Goal: Book appointment/travel/reservation

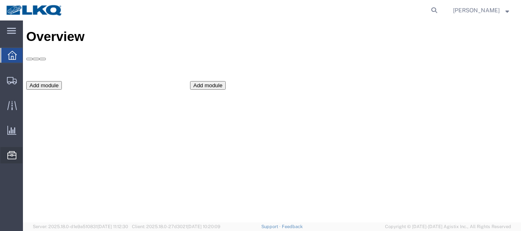
click at [0, 0] on span "Location Appointment" at bounding box center [0, 0] width 0 height 0
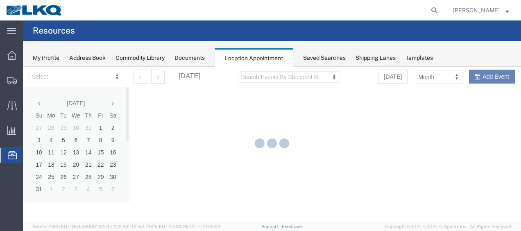
select select "27578"
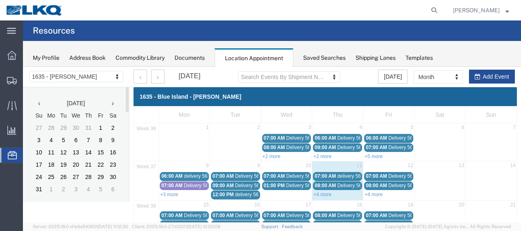
click at [112, 104] on icon at bounding box center [113, 104] width 2 height 6
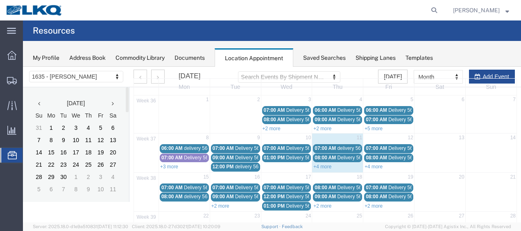
scroll to position [41, 0]
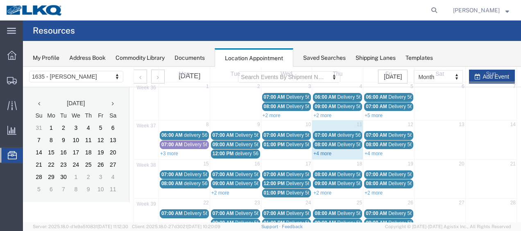
click at [321, 152] on link "+4 more" at bounding box center [323, 154] width 18 height 6
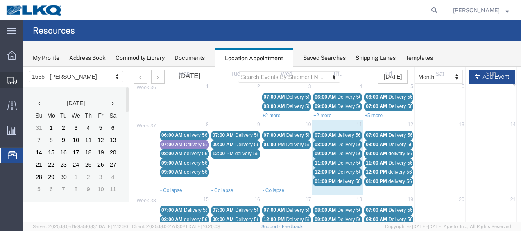
click at [0, 0] on span "Shipment Manager" at bounding box center [0, 0] width 0 height 0
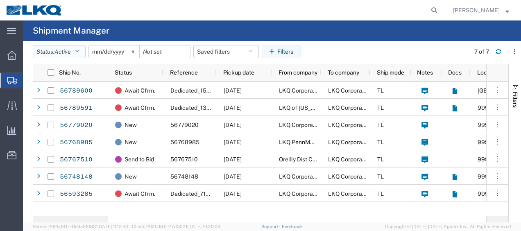
click at [80, 52] on icon "button" at bounding box center [77, 52] width 5 height 6
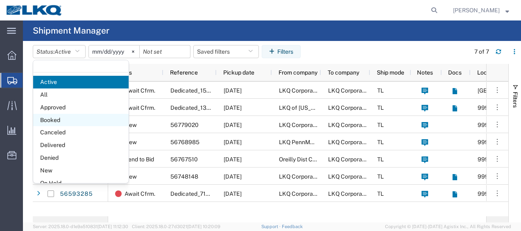
click at [63, 115] on span "Booked" at bounding box center [81, 120] width 96 height 13
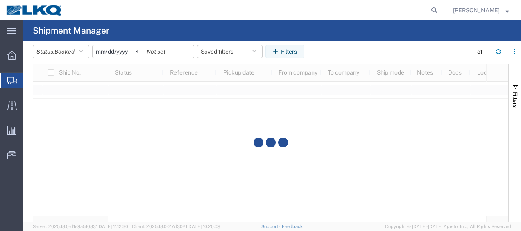
click at [101, 54] on input "[DATE]" at bounding box center [118, 52] width 50 height 12
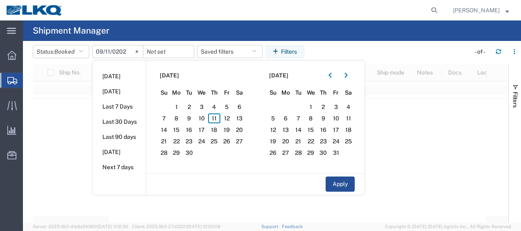
type input "[DATE]"
click at [218, 118] on span "11" at bounding box center [214, 119] width 13 height 10
click at [228, 119] on span "12" at bounding box center [227, 119] width 13 height 10
click at [339, 183] on button "Apply" at bounding box center [340, 184] width 29 height 15
type input "[DATE]"
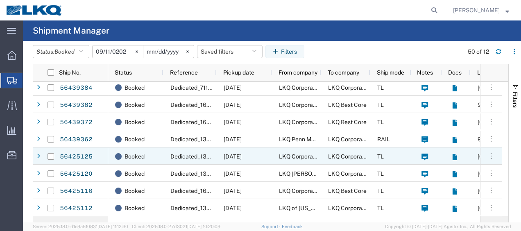
scroll to position [71, 0]
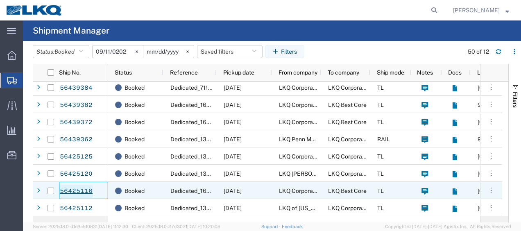
click at [66, 188] on link "56425116" at bounding box center [76, 191] width 34 height 13
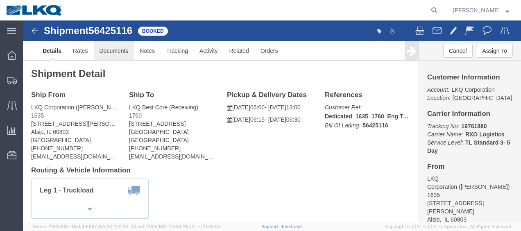
click link "Documents"
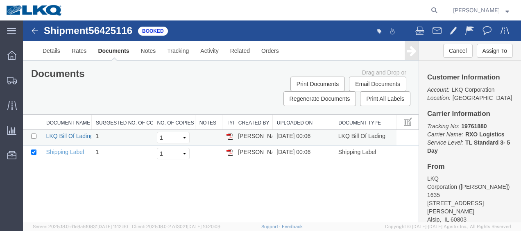
click at [71, 135] on link "LKQ Bill Of Lading" at bounding box center [69, 136] width 47 height 7
click at [35, 30] on img at bounding box center [35, 31] width 10 height 10
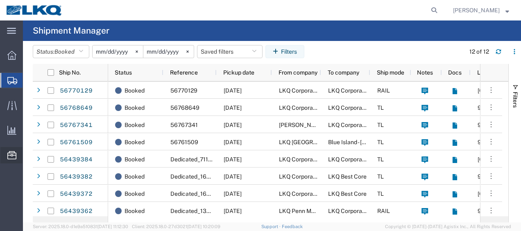
click at [0, 0] on span "Location Appointment" at bounding box center [0, 0] width 0 height 0
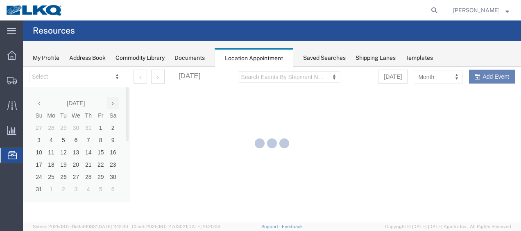
select select "27578"
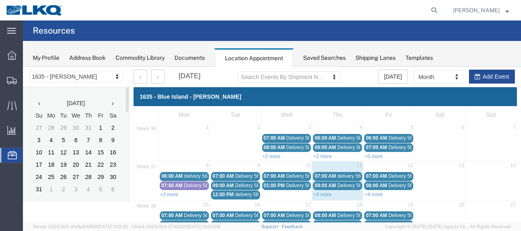
click at [114, 103] on icon at bounding box center [113, 104] width 2 height 6
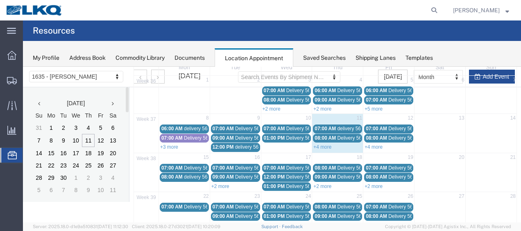
scroll to position [82, 0]
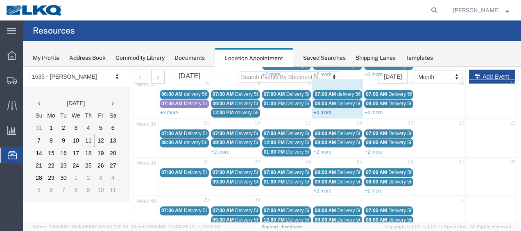
click at [316, 112] on link "+4 more" at bounding box center [323, 113] width 18 height 6
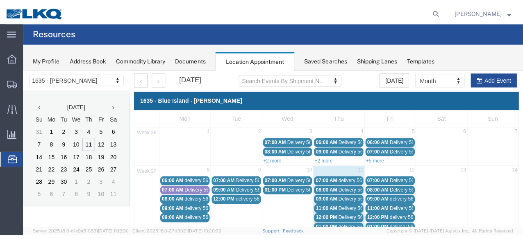
scroll to position [41, 0]
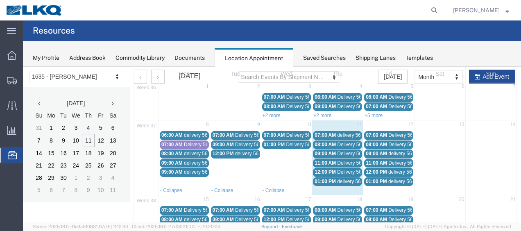
click at [329, 134] on span "07:00 AM" at bounding box center [325, 135] width 21 height 6
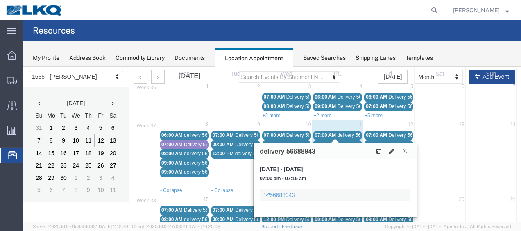
click at [466, 151] on td at bounding box center [491, 158] width 51 height 56
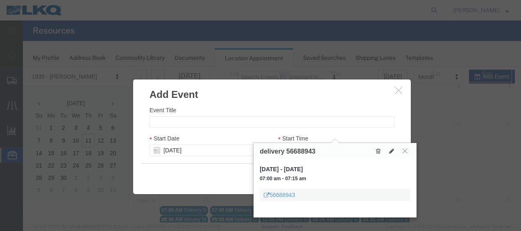
click at [407, 152] on button at bounding box center [405, 151] width 11 height 8
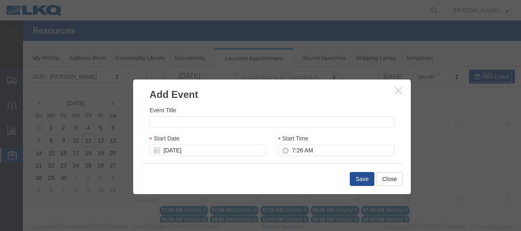
click at [398, 91] on icon "button" at bounding box center [399, 90] width 7 height 7
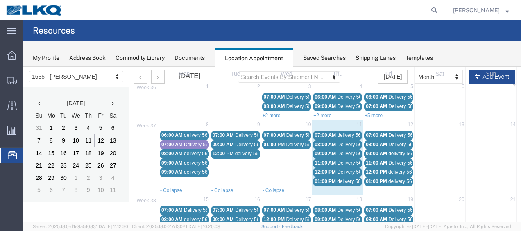
click at [329, 181] on span "01:00 PM" at bounding box center [325, 182] width 21 height 6
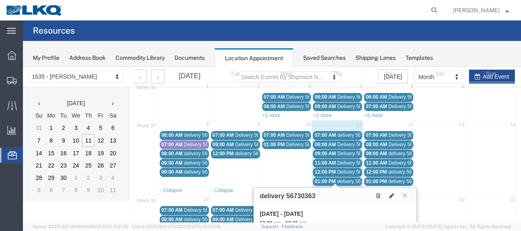
click at [406, 193] on icon at bounding box center [405, 195] width 5 height 5
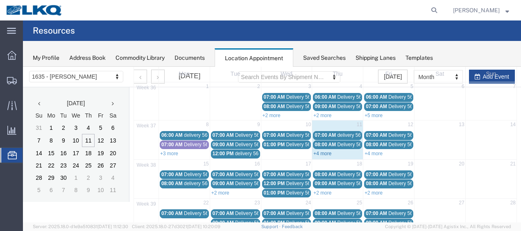
click at [314, 151] on link "+4 more" at bounding box center [323, 154] width 18 height 6
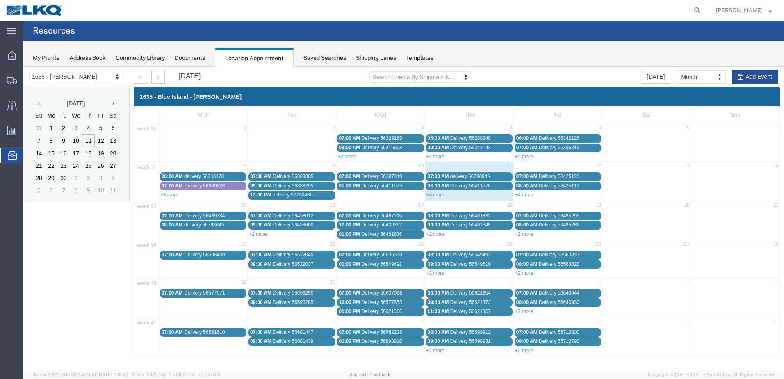
scroll to position [0, 0]
